Goal: Transaction & Acquisition: Download file/media

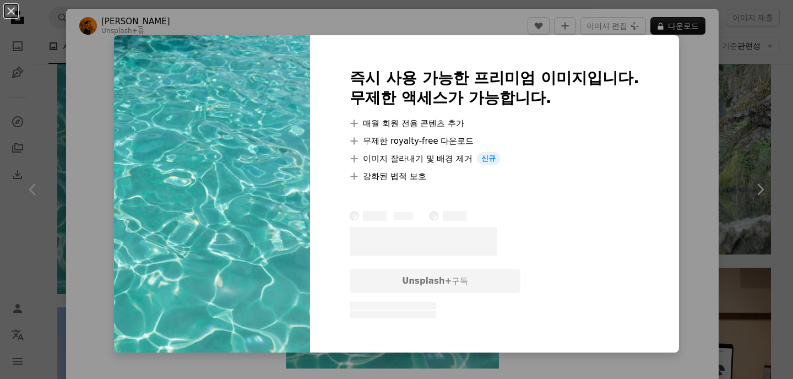
scroll to position [4129, 0]
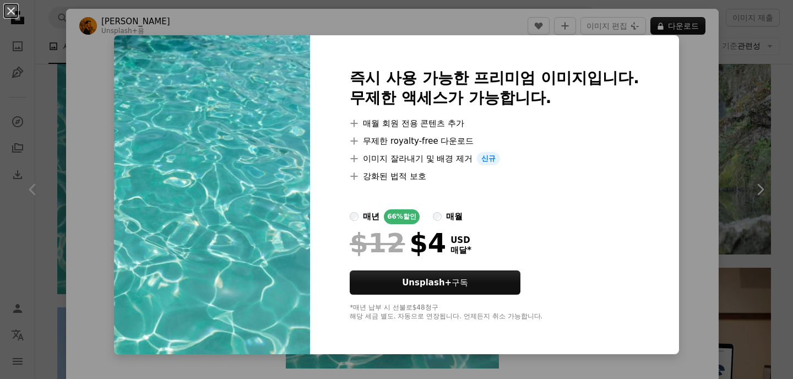
click at [684, 62] on div "An X shape 즉시 사용 가능한 프리미엄 이미지입니다. 무제한 액세스가 가능합니다. A plus sign 매월 회원 전용 콘텐츠 추가 A…" at bounding box center [396, 189] width 793 height 379
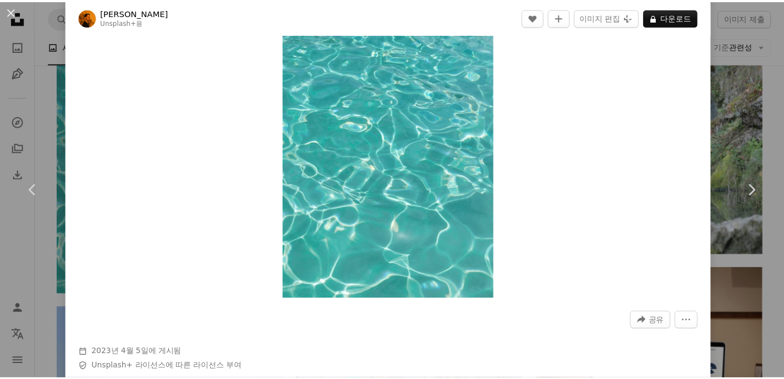
scroll to position [165, 0]
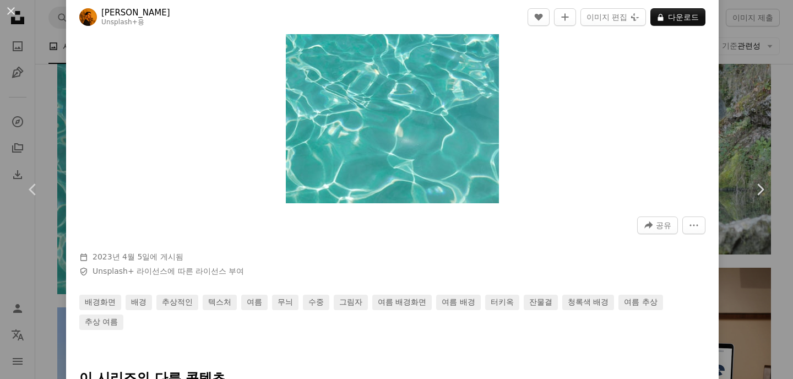
click at [770, 126] on div "An X shape Chevron left Chevron right [PERSON_NAME] Unsplash+ 용 A heart A plus …" at bounding box center [396, 189] width 793 height 379
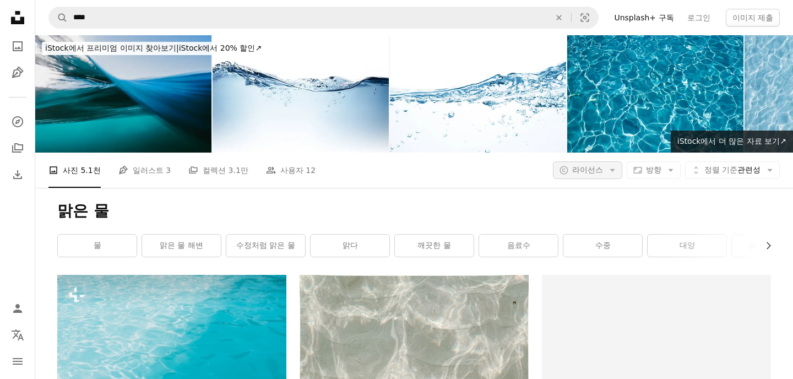
click at [588, 165] on span "라이선스" at bounding box center [587, 169] width 31 height 9
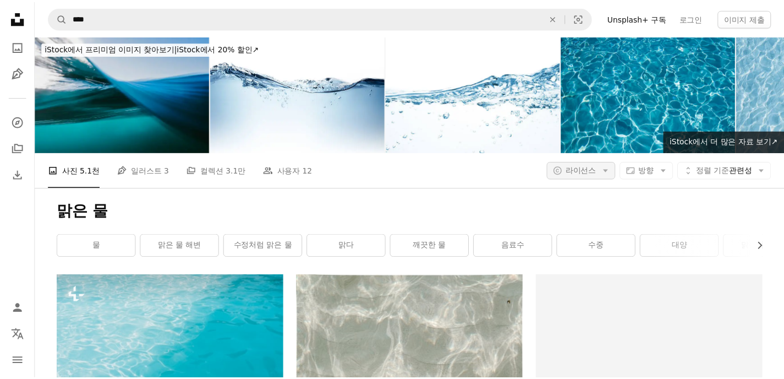
scroll to position [3743, 0]
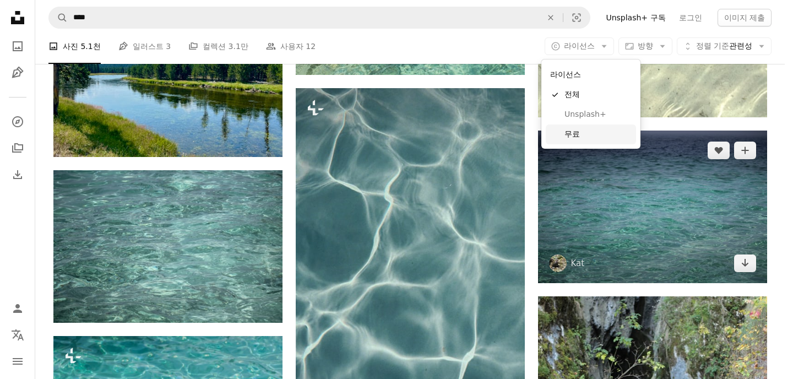
click at [569, 135] on span "무료" at bounding box center [597, 134] width 67 height 11
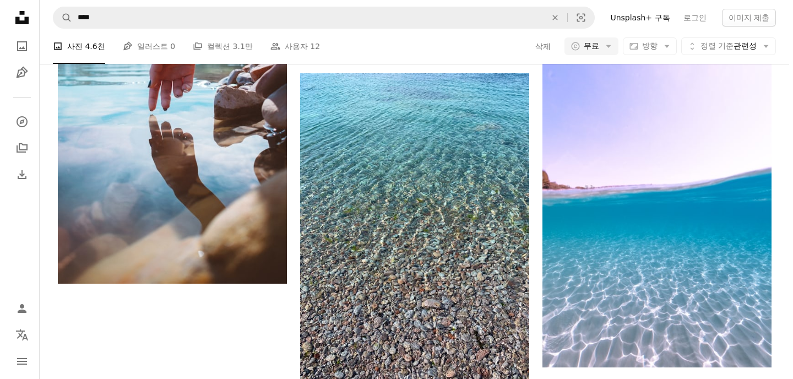
scroll to position [606, 0]
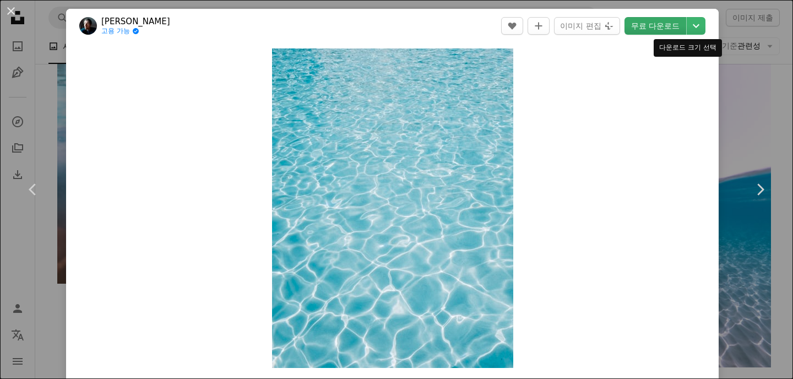
click at [655, 28] on link "무료 다운로드" at bounding box center [655, 26] width 62 height 18
